Goal: Complete application form: Complete application form

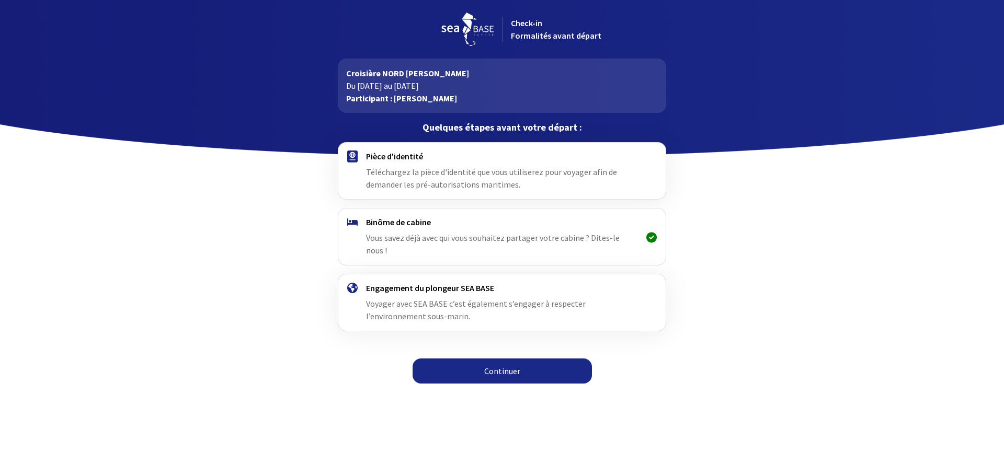
click at [504, 359] on link "Continuer" at bounding box center [501, 371] width 179 height 25
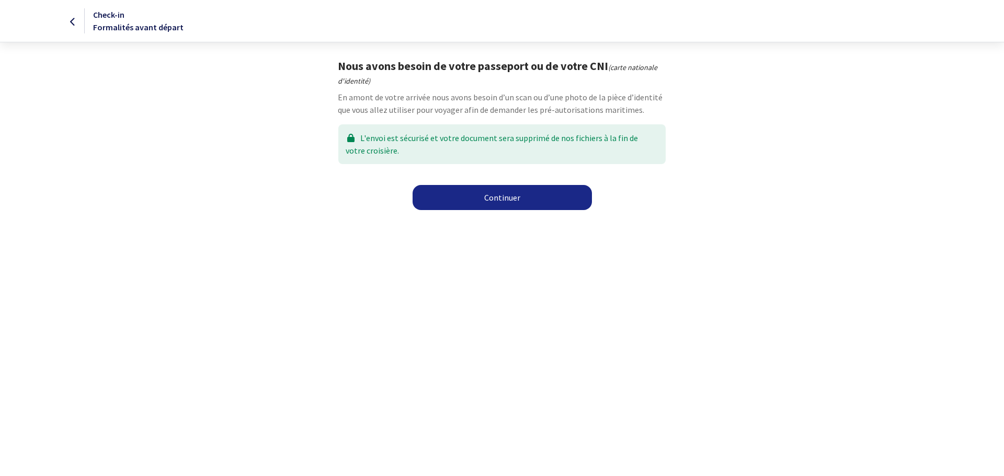
click at [502, 196] on link "Continuer" at bounding box center [501, 197] width 179 height 25
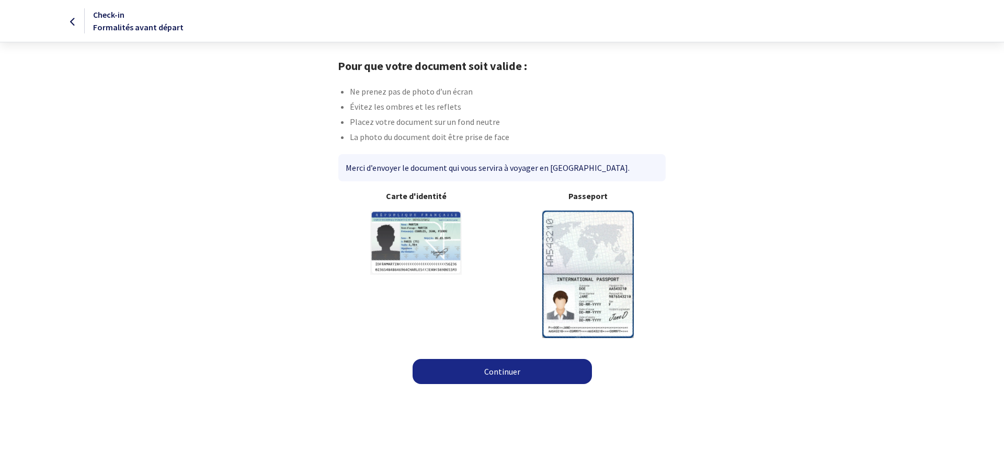
click at [589, 255] on img at bounding box center [587, 274] width 91 height 127
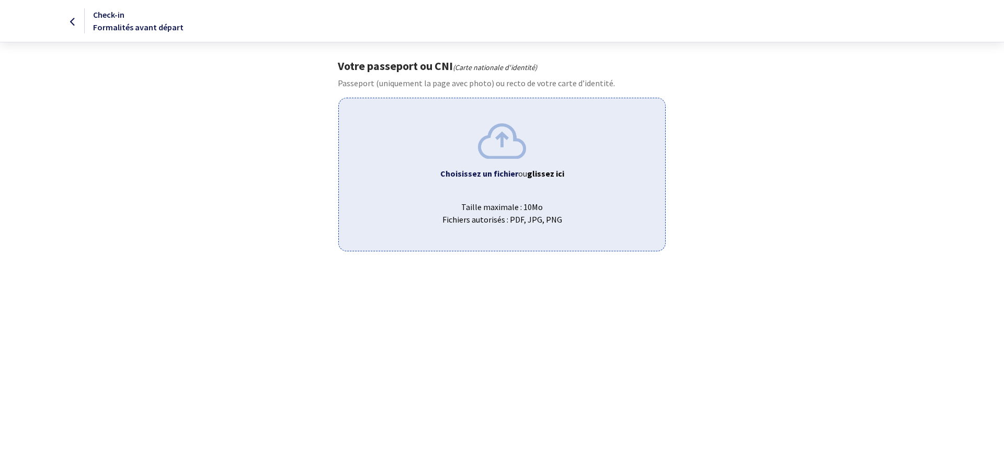
click at [510, 149] on img at bounding box center [502, 140] width 48 height 35
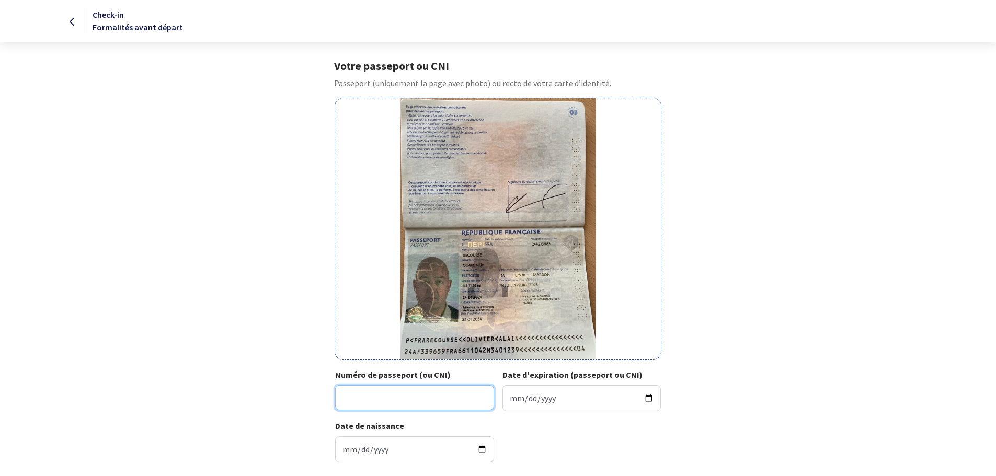
click at [428, 406] on input "Numéro de passeport (ou CNI)" at bounding box center [414, 397] width 159 height 25
type input "24AF33965"
click at [651, 401] on input "Date d'expiration (passeport ou CNI)" at bounding box center [581, 398] width 159 height 26
type input "2034-01-23"
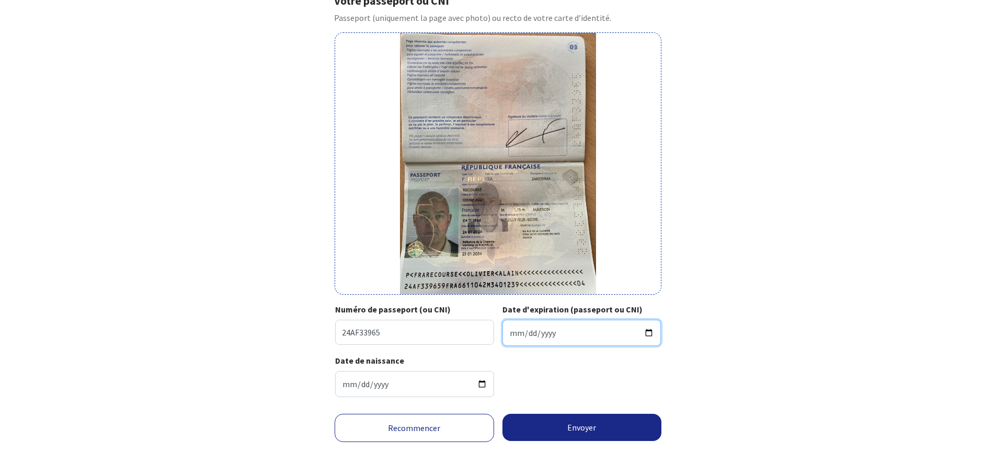
scroll to position [69, 0]
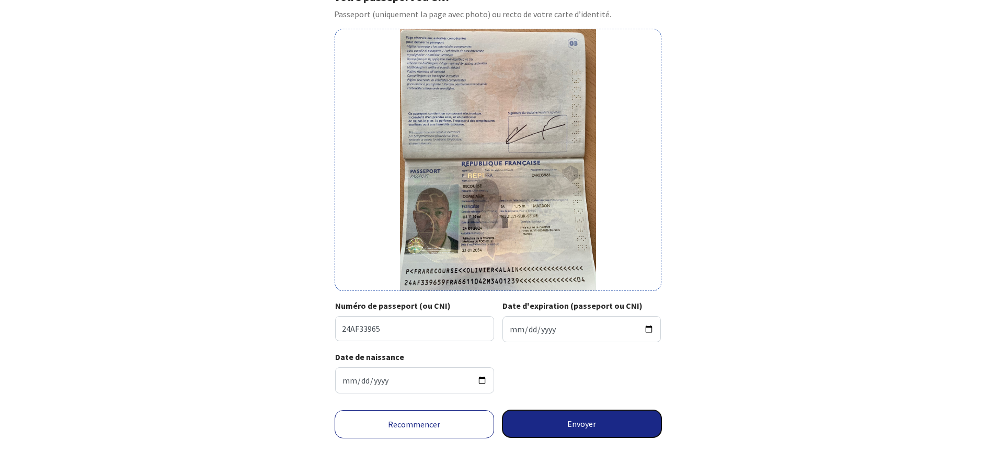
click at [572, 431] on button "Envoyer" at bounding box center [581, 423] width 159 height 27
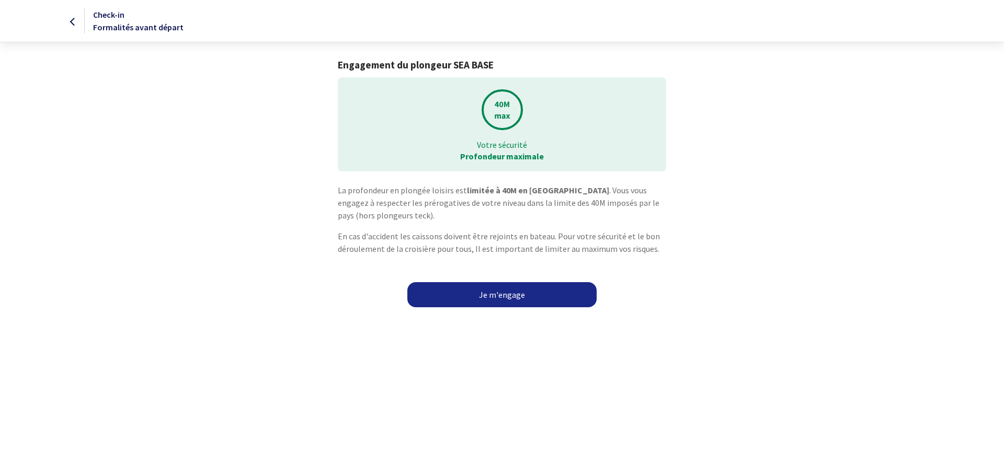
click at [501, 291] on link "Je m'engage" at bounding box center [501, 294] width 189 height 25
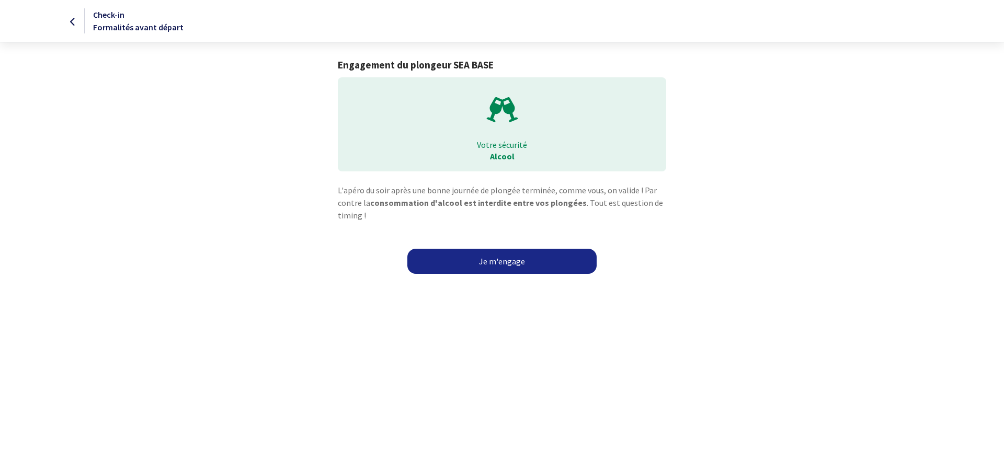
click at [508, 260] on link "Je m'engage" at bounding box center [501, 261] width 189 height 25
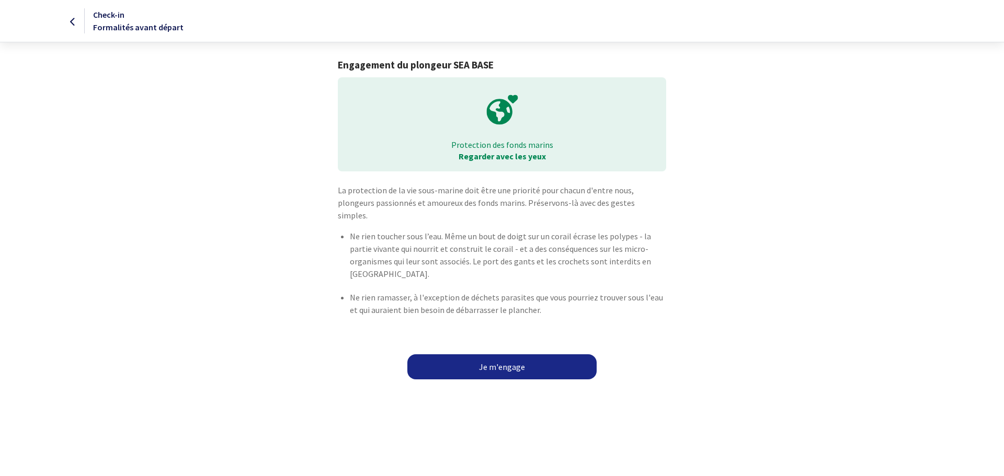
click at [504, 354] on link "Je m'engage" at bounding box center [501, 366] width 189 height 25
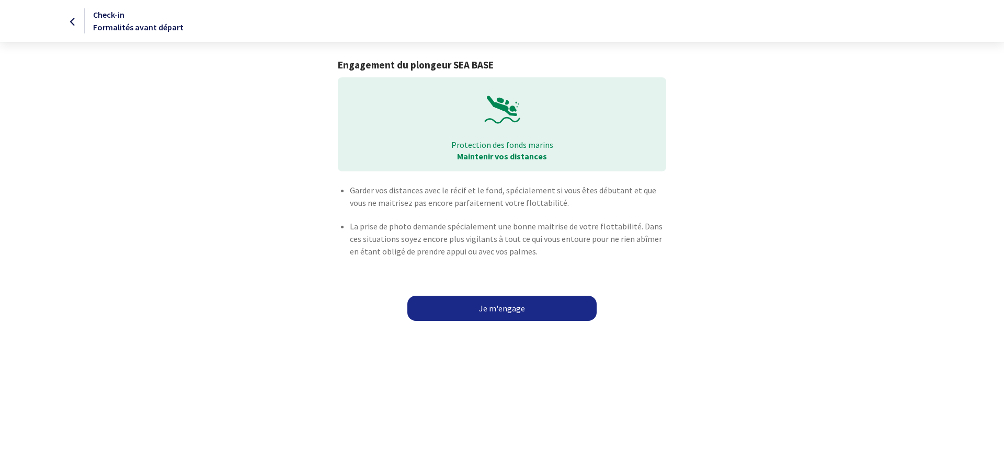
click at [509, 305] on link "Je m'engage" at bounding box center [501, 308] width 189 height 25
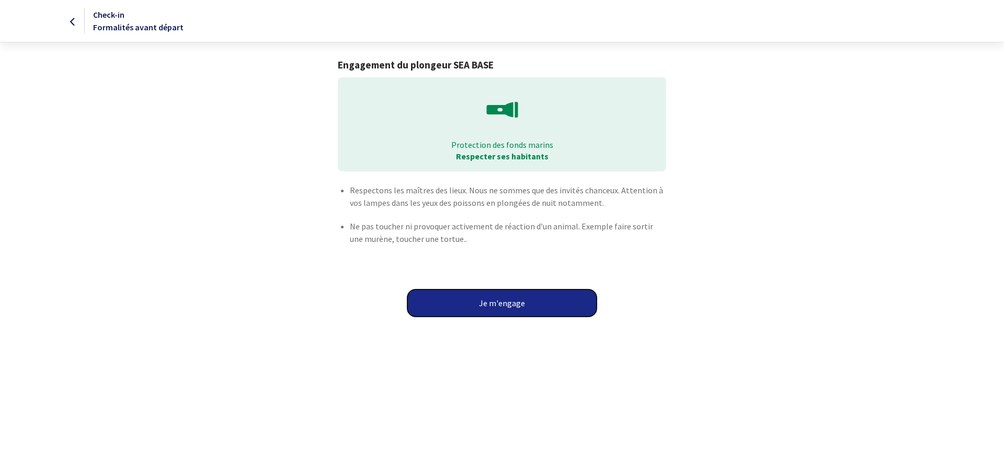
click at [509, 305] on button "Je m'engage" at bounding box center [501, 303] width 189 height 27
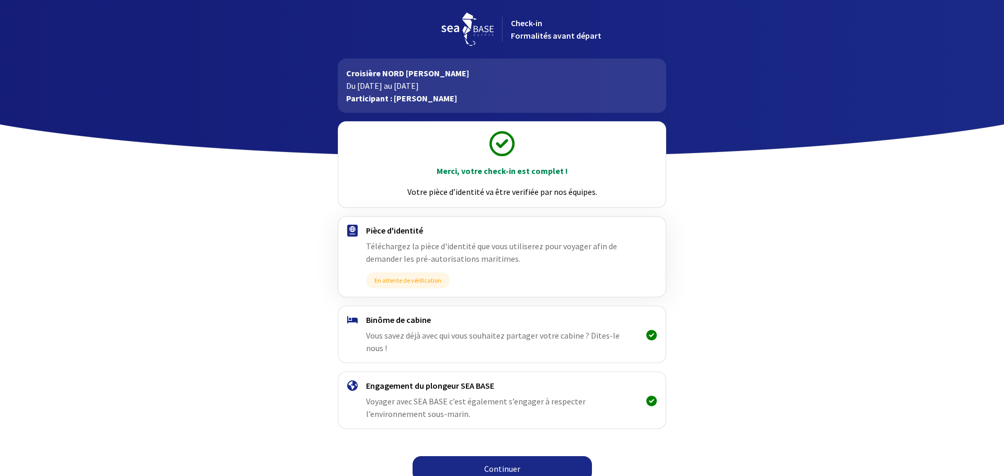
click at [514, 456] on link "Continuer" at bounding box center [501, 468] width 179 height 25
click at [502, 456] on link "Continuer" at bounding box center [501, 468] width 179 height 25
